Goal: Information Seeking & Learning: Stay updated

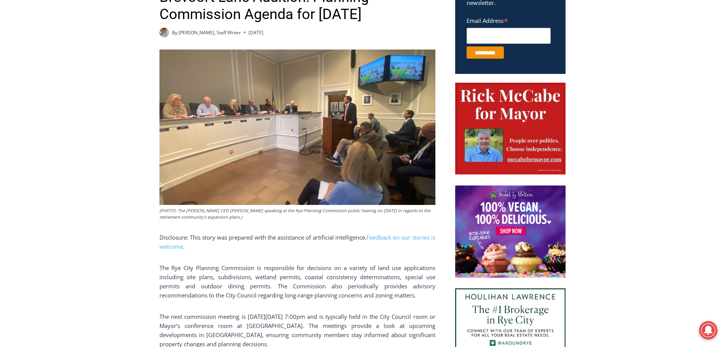
scroll to position [342, 0]
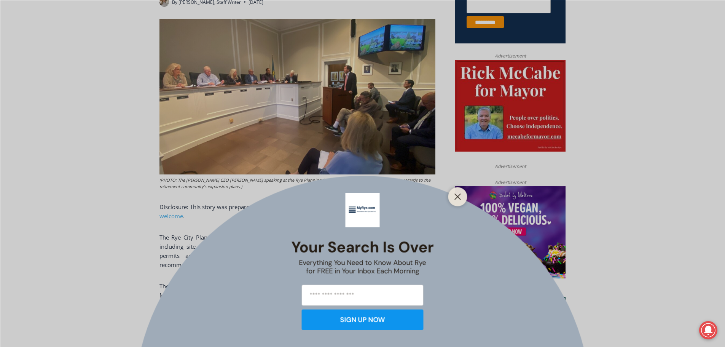
click at [460, 200] on button "Close" at bounding box center [457, 196] width 11 height 11
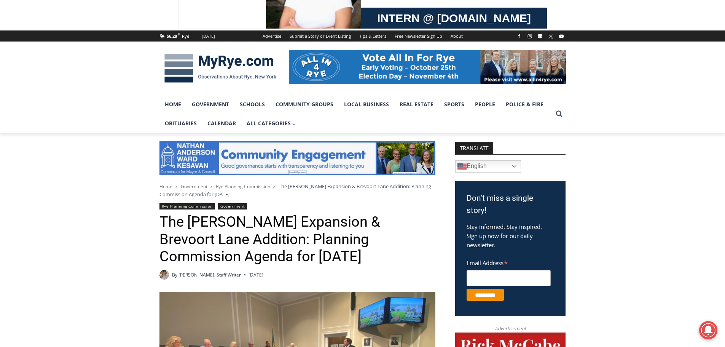
scroll to position [62, 0]
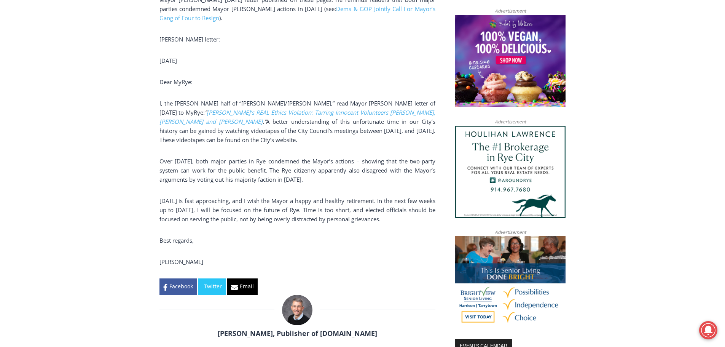
scroll to position [495, 0]
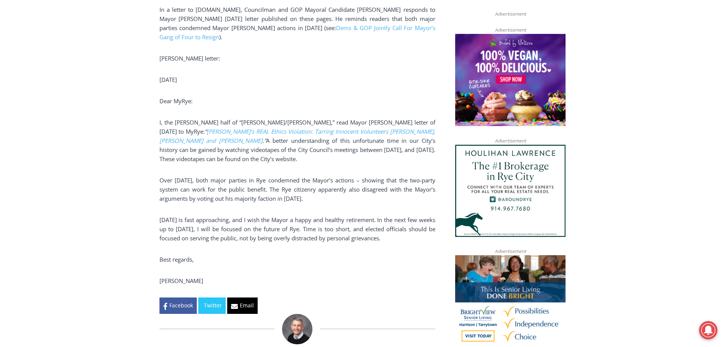
drag, startPoint x: 203, startPoint y: 208, endPoint x: 597, endPoint y: 262, distance: 397.9
click at [597, 262] on div "Home > Government > Rye City Council > [PERSON_NAME] Responds to Mayor’s Letter…" at bounding box center [362, 320] width 725 height 1222
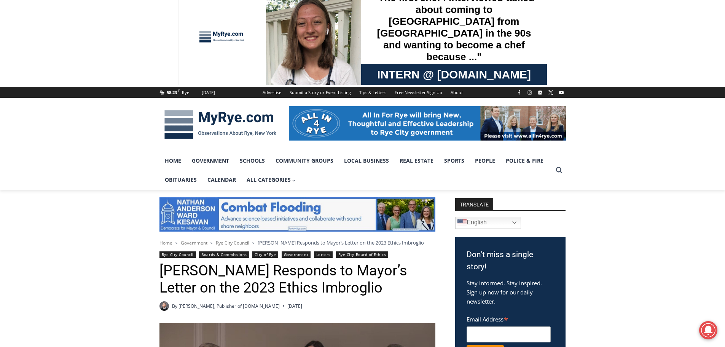
scroll to position [0, 0]
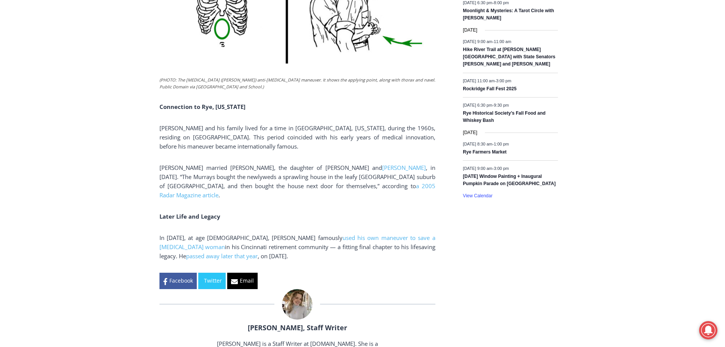
scroll to position [1141, 0]
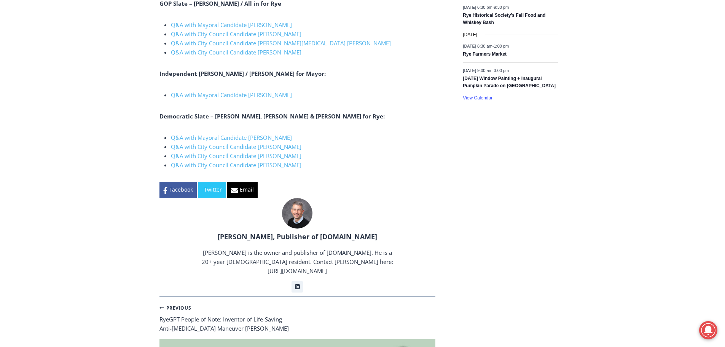
scroll to position [1255, 0]
